Goal: Browse casually: Explore the website without a specific task or goal

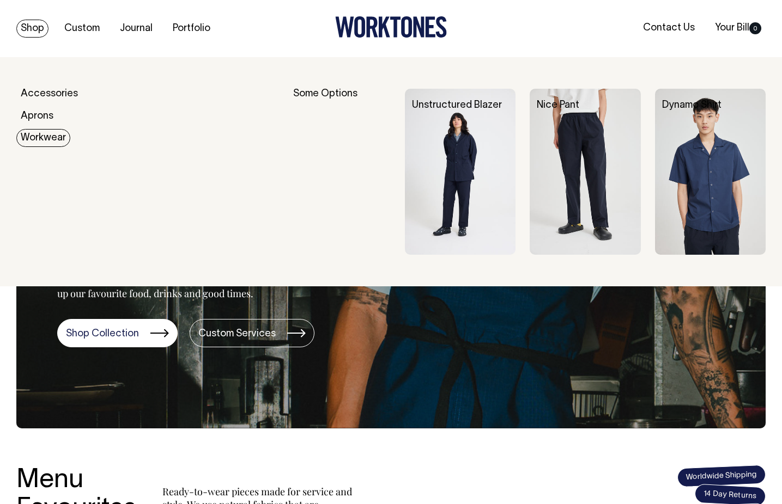
click at [54, 138] on link "Workwear" at bounding box center [43, 138] width 54 height 18
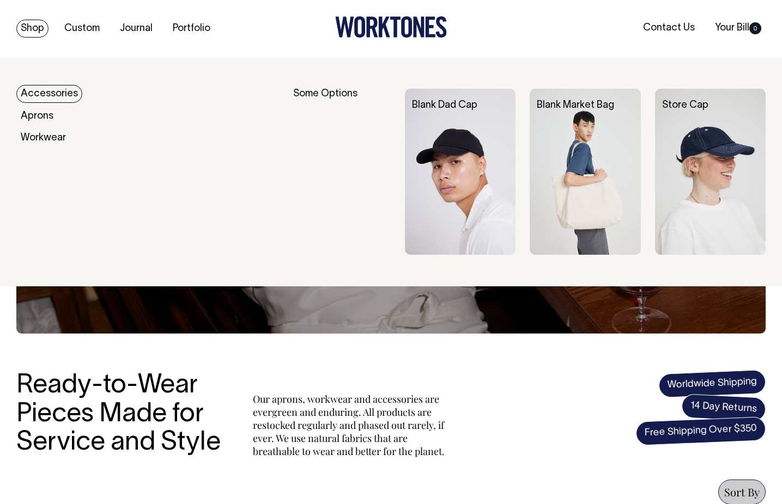
click at [47, 90] on link "Accessories" at bounding box center [49, 94] width 66 height 18
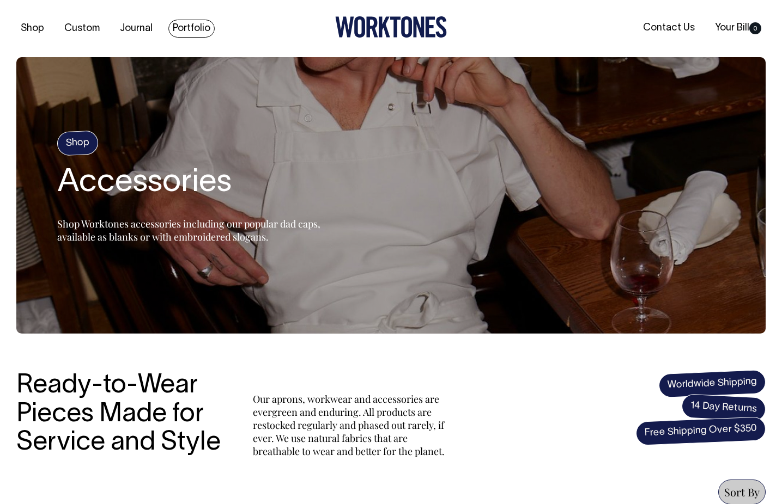
click at [180, 20] on link "Portfolio" at bounding box center [191, 29] width 46 height 18
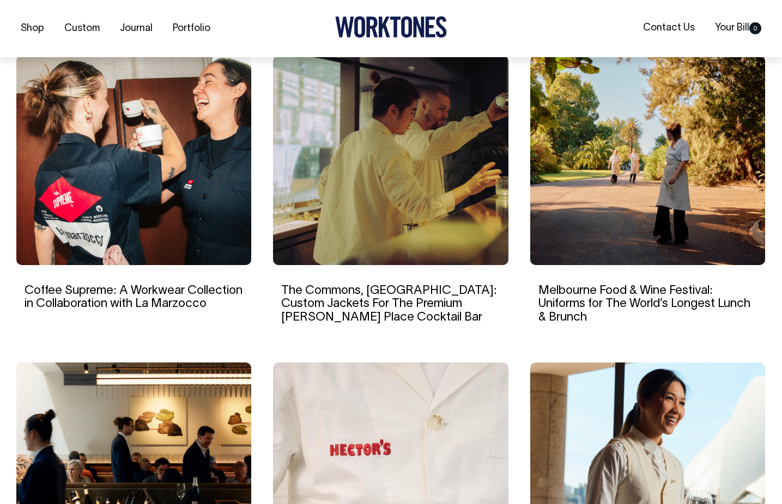
scroll to position [722, 0]
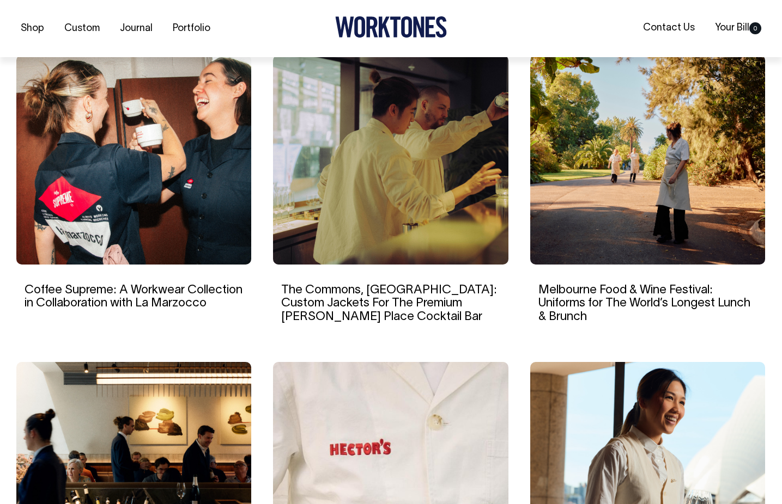
click at [118, 155] on img at bounding box center [133, 160] width 235 height 210
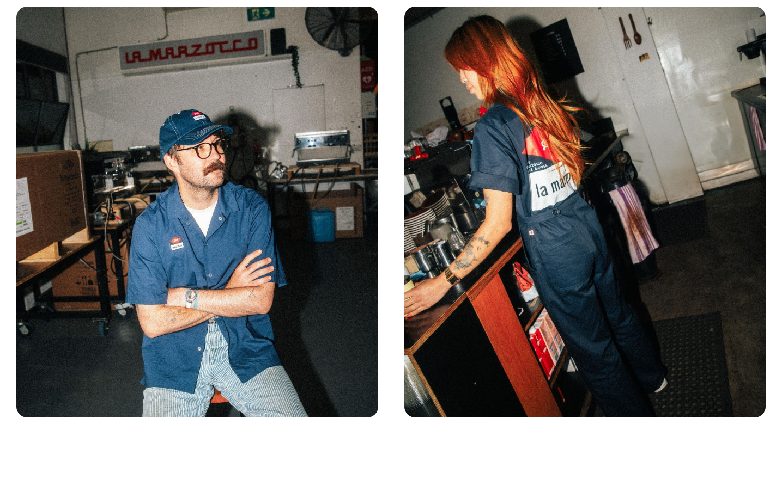
click at [561, 202] on img at bounding box center [585, 212] width 362 height 411
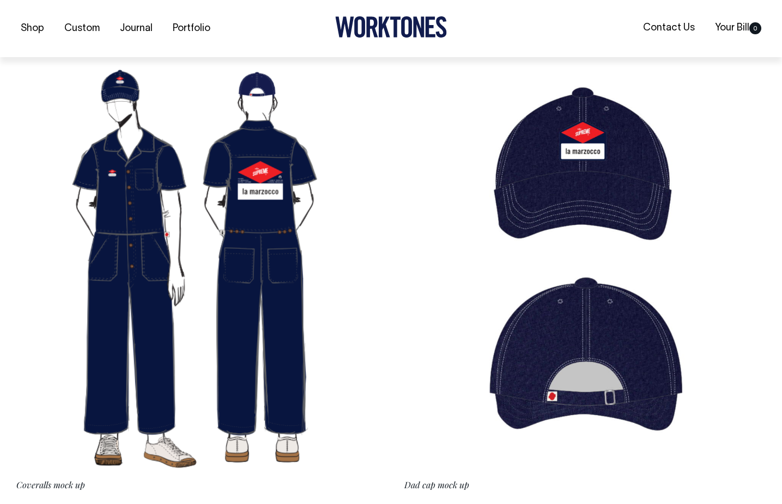
scroll to position [3014, 0]
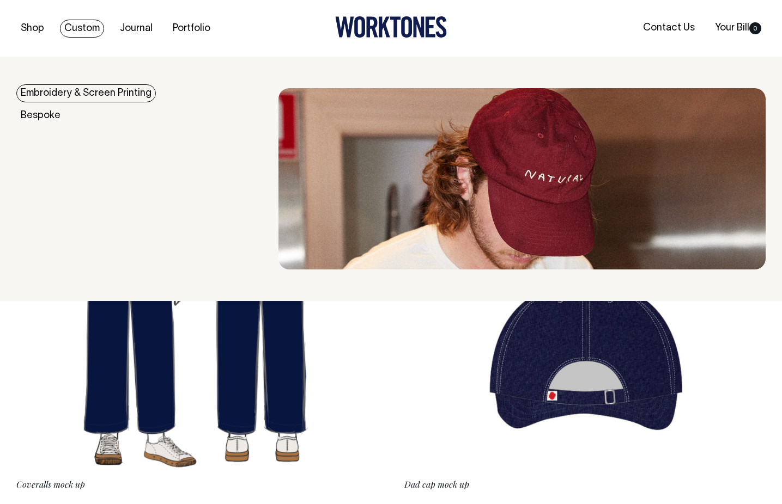
click at [84, 27] on link "Custom" at bounding box center [82, 29] width 44 height 18
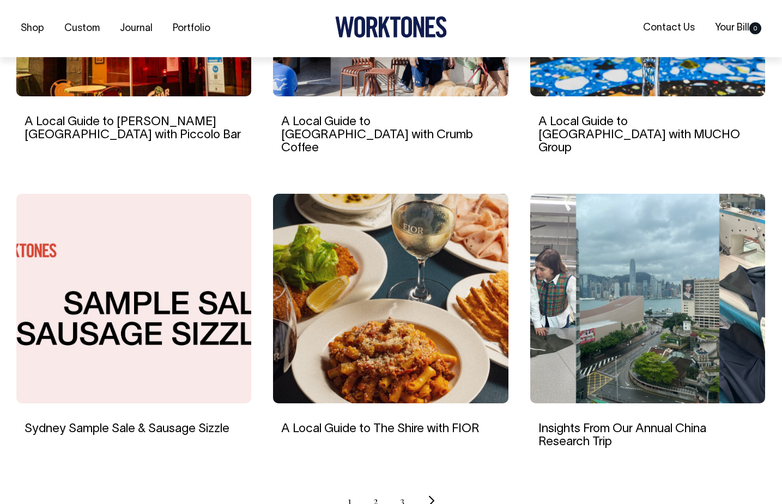
click at [375, 490] on link "2" at bounding box center [375, 501] width 5 height 27
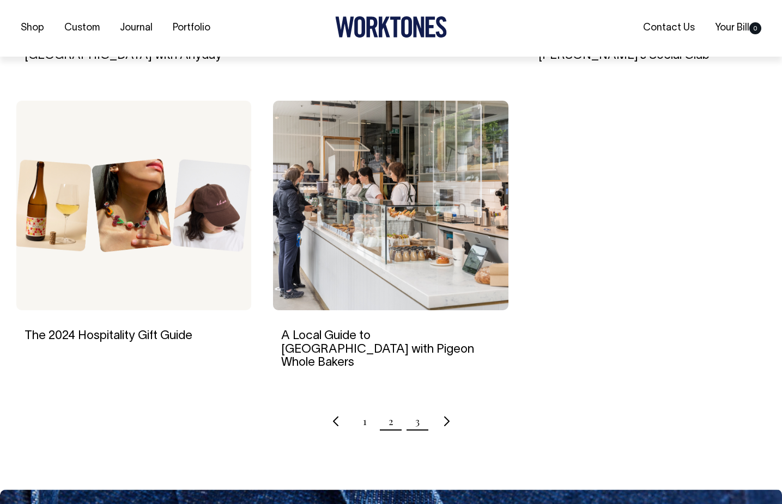
click at [415, 408] on link "3" at bounding box center [417, 421] width 4 height 27
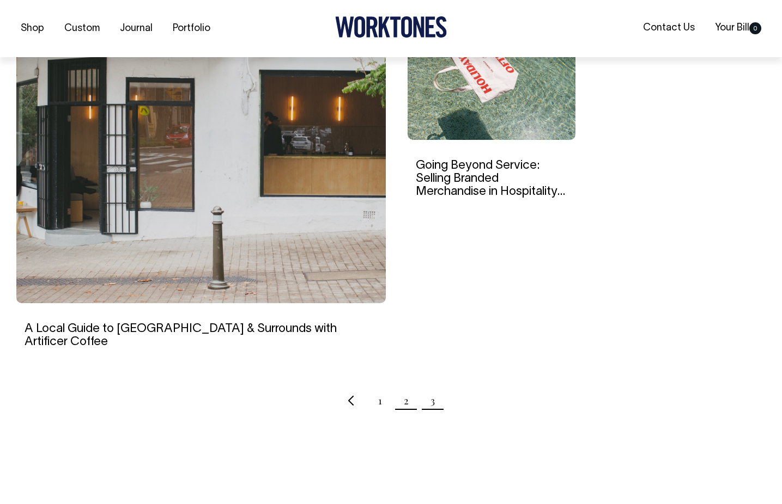
scroll to position [391, 0]
